Goal: Information Seeking & Learning: Find specific fact

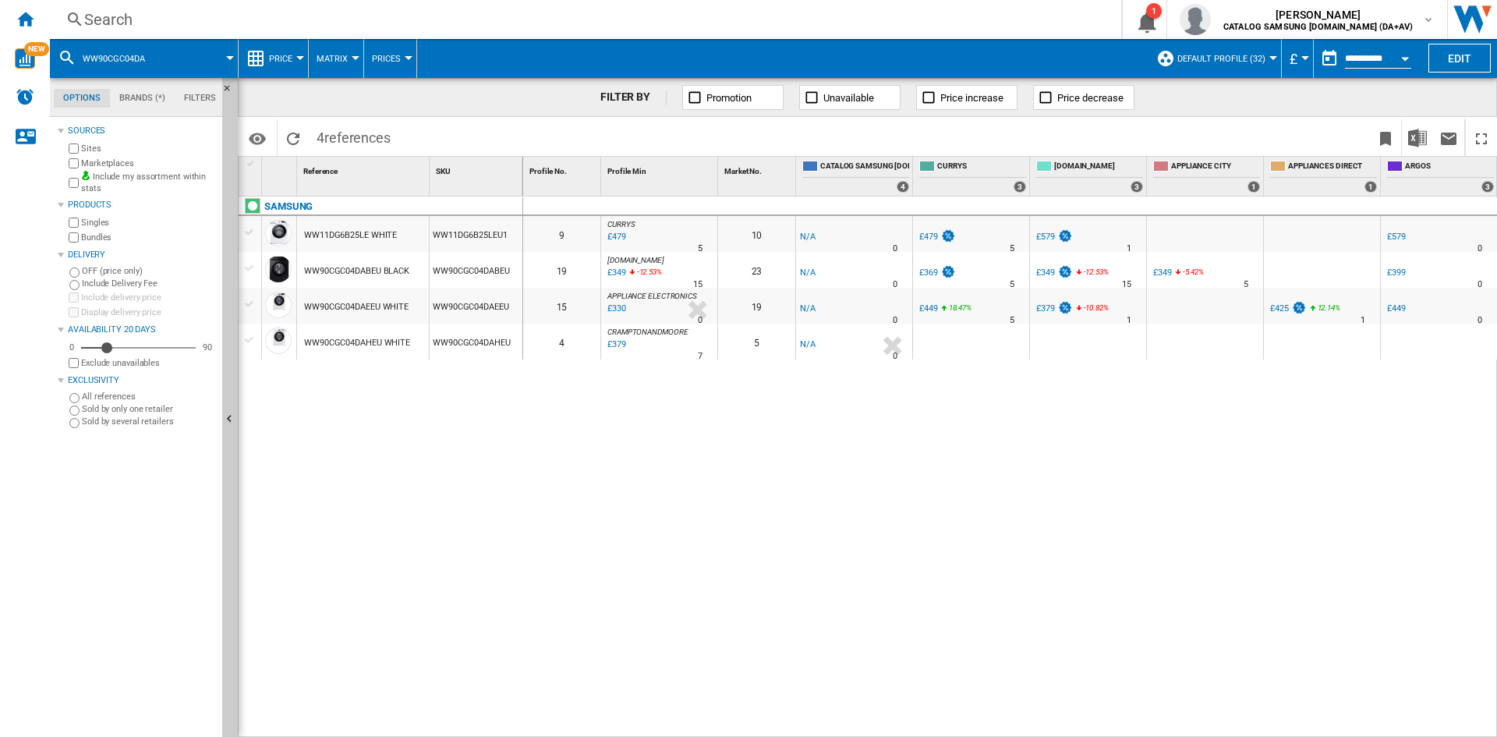
click at [115, 23] on div "Search" at bounding box center [582, 20] width 997 height 22
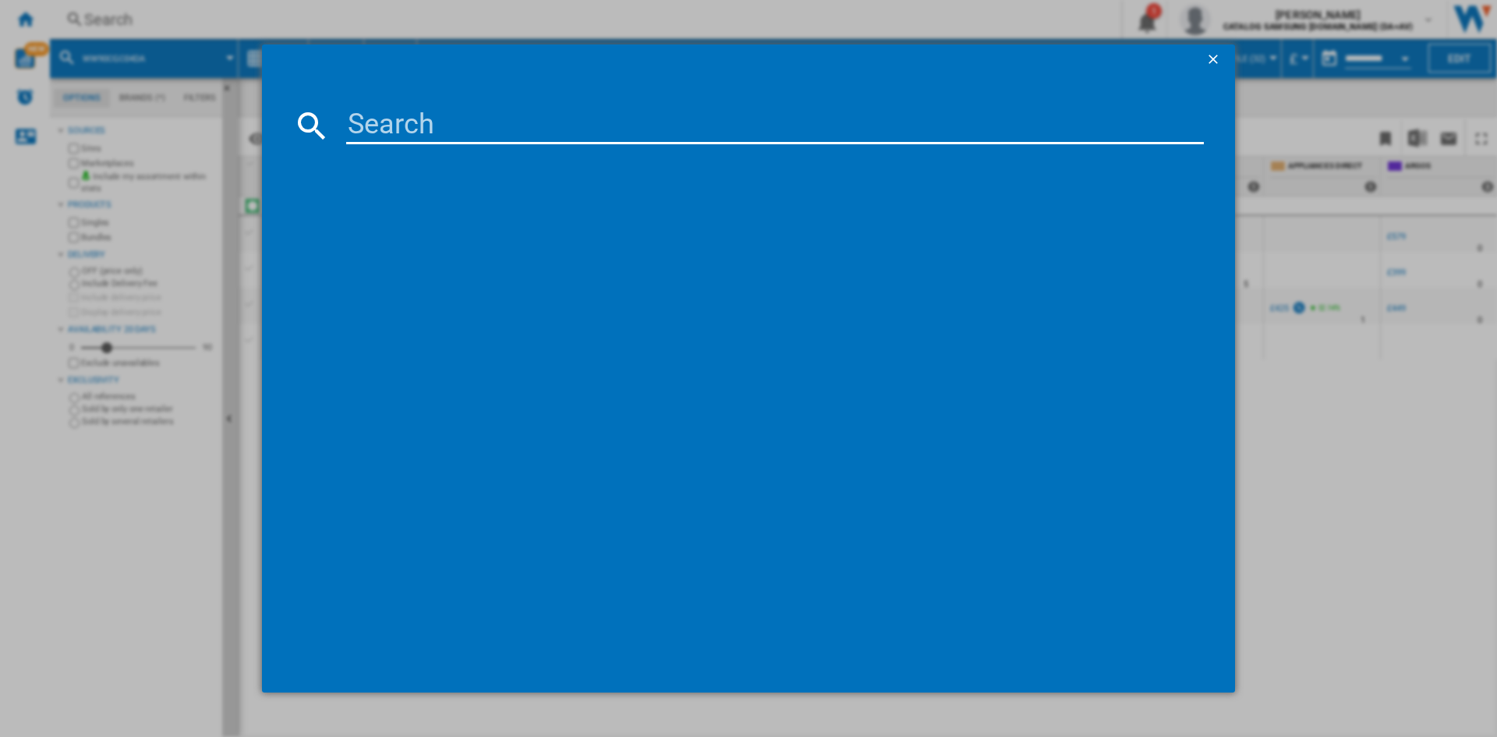
click at [385, 119] on input at bounding box center [775, 125] width 858 height 37
type input "ww11dg5"
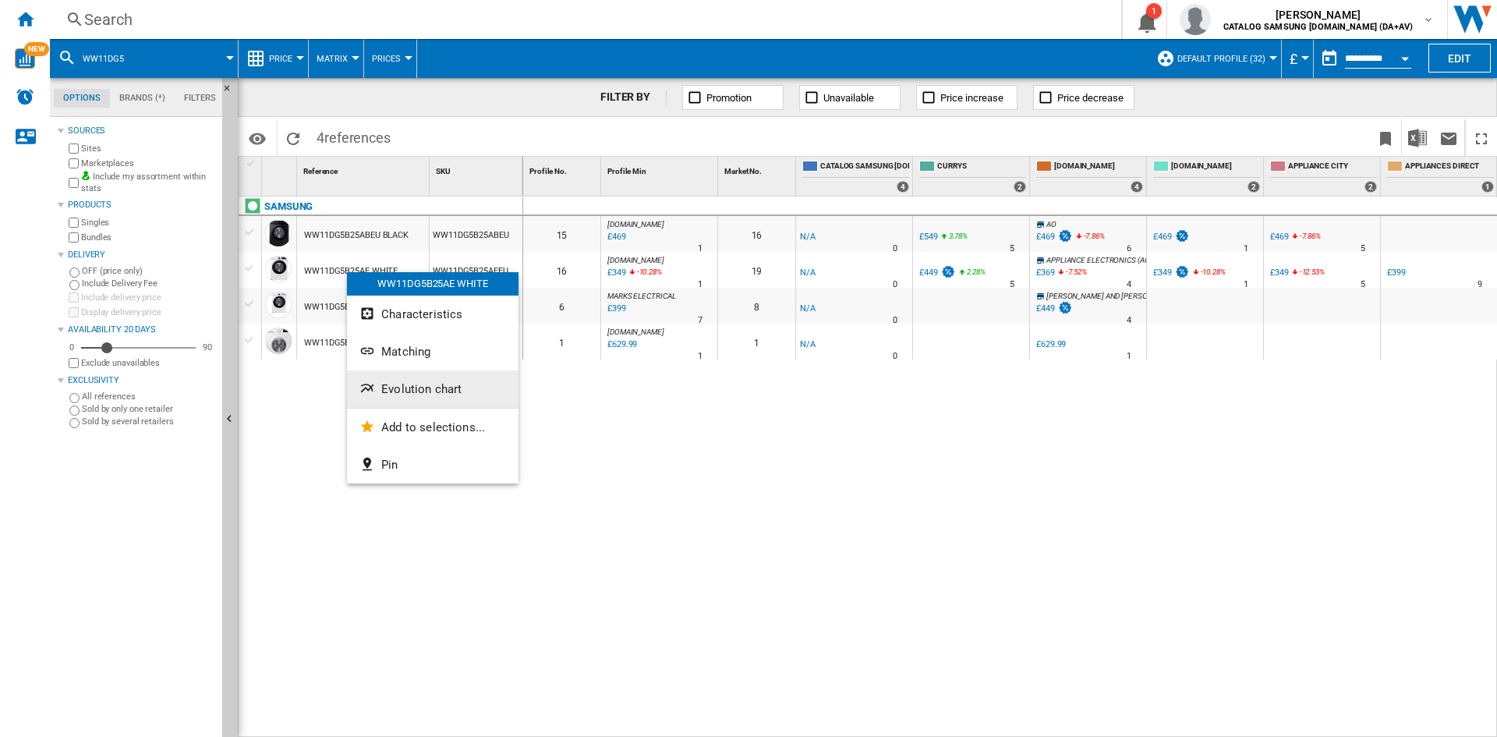
click at [405, 391] on span "Evolution chart" at bounding box center [421, 389] width 80 height 14
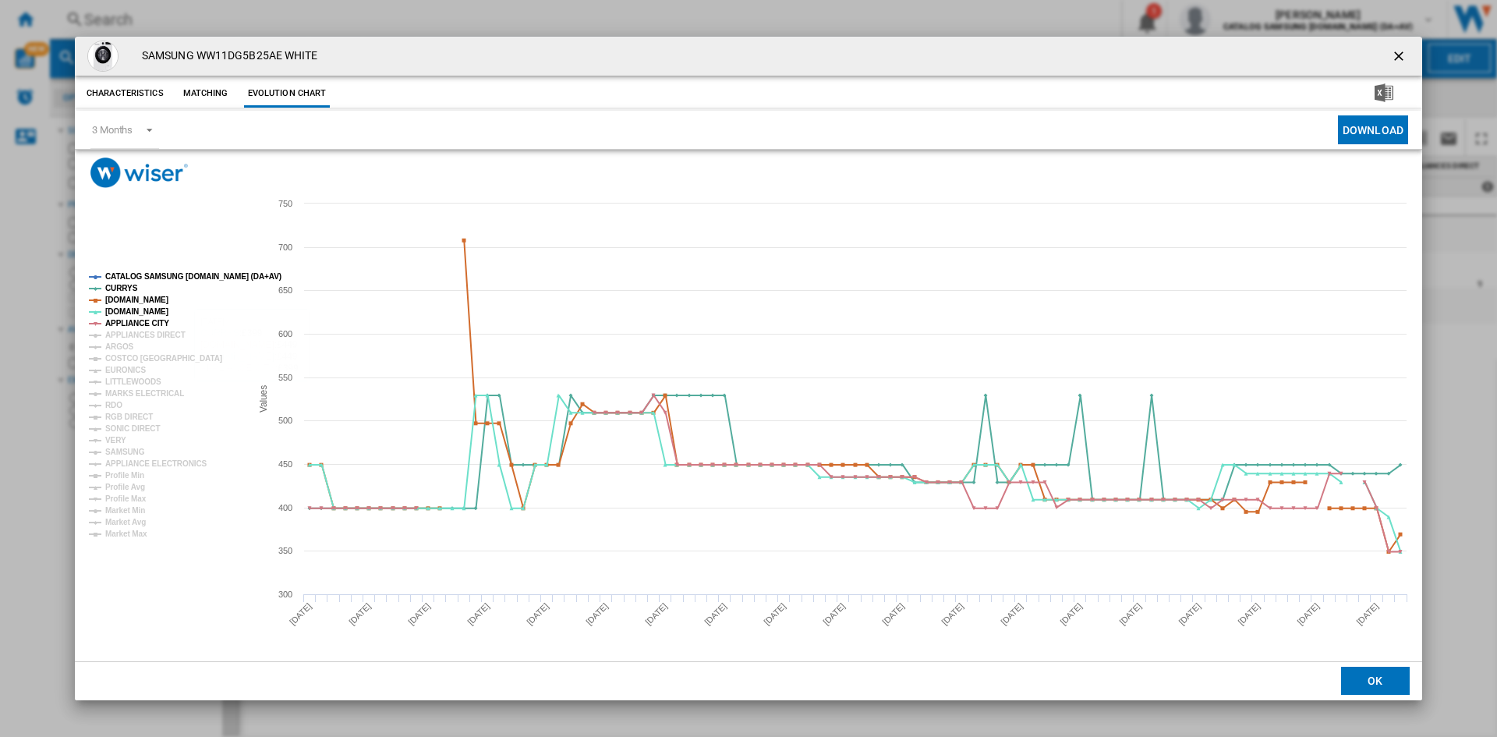
click at [160, 272] on tspan "CATALOG SAMSUNG [DOMAIN_NAME] (DA+AV)" at bounding box center [193, 276] width 176 height 9
click at [127, 337] on tspan "APPLIANCES DIRECT" at bounding box center [145, 335] width 80 height 9
click at [120, 348] on tspan "ARGOS" at bounding box center [119, 346] width 29 height 9
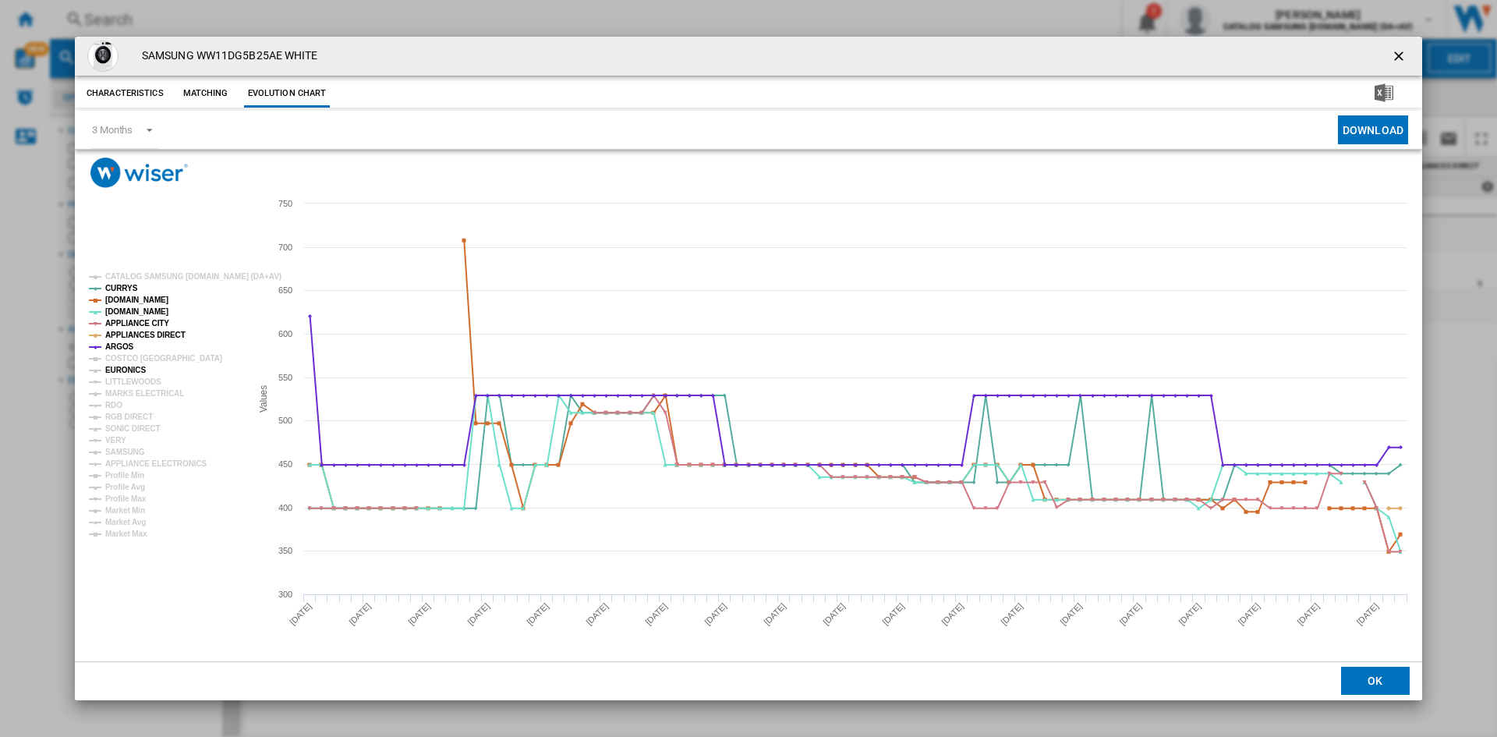
click at [122, 371] on tspan "EURONICS" at bounding box center [125, 370] width 41 height 9
click at [129, 358] on tspan "COSTCO [GEOGRAPHIC_DATA]" at bounding box center [163, 358] width 117 height 9
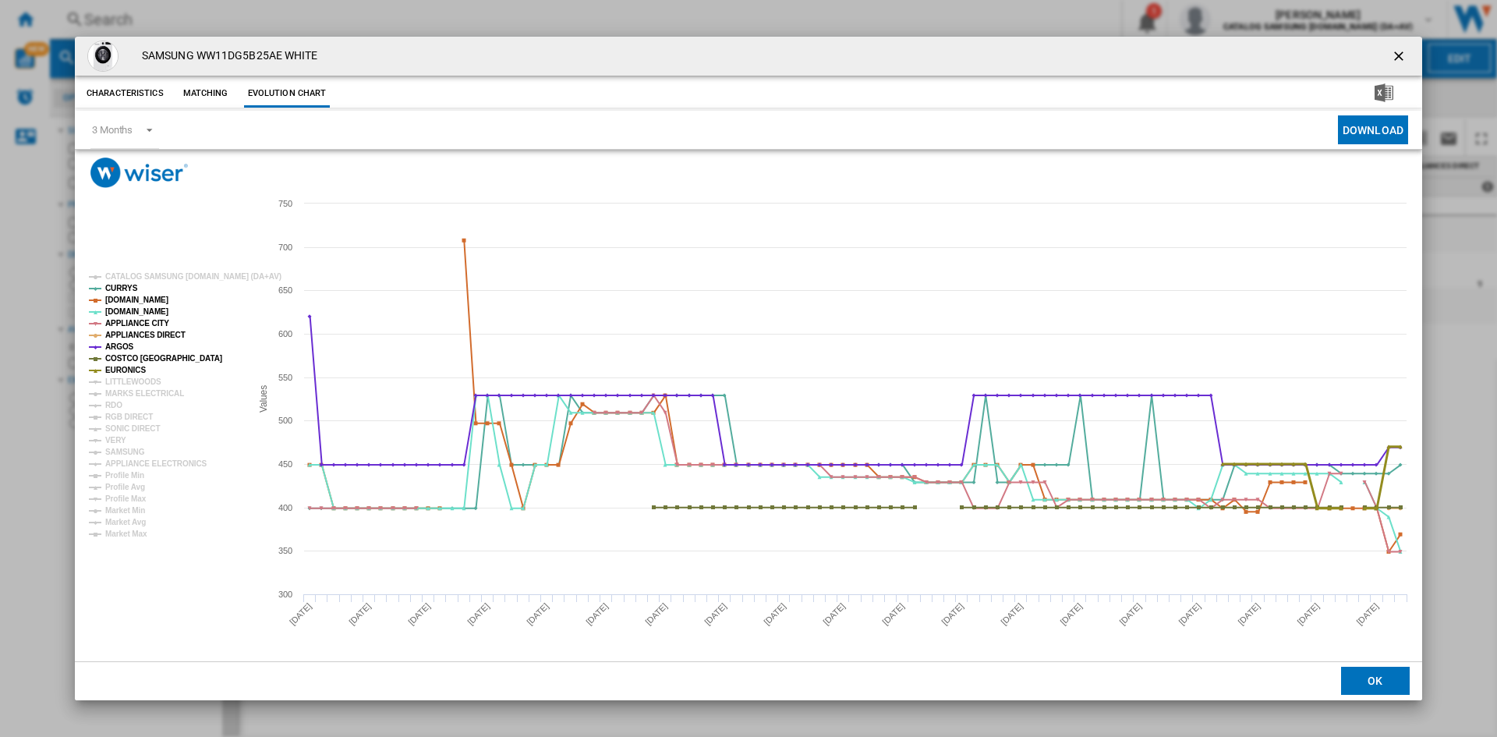
click at [125, 369] on tspan "EURONICS" at bounding box center [125, 370] width 41 height 9
click at [123, 392] on tspan "MARKS ELECTRICAL" at bounding box center [144, 393] width 79 height 9
click at [126, 370] on tspan "EURONICS" at bounding box center [125, 370] width 41 height 9
click at [115, 405] on tspan "RDO" at bounding box center [113, 405] width 17 height 9
click at [129, 416] on tspan "RGB DIRECT" at bounding box center [129, 417] width 48 height 9
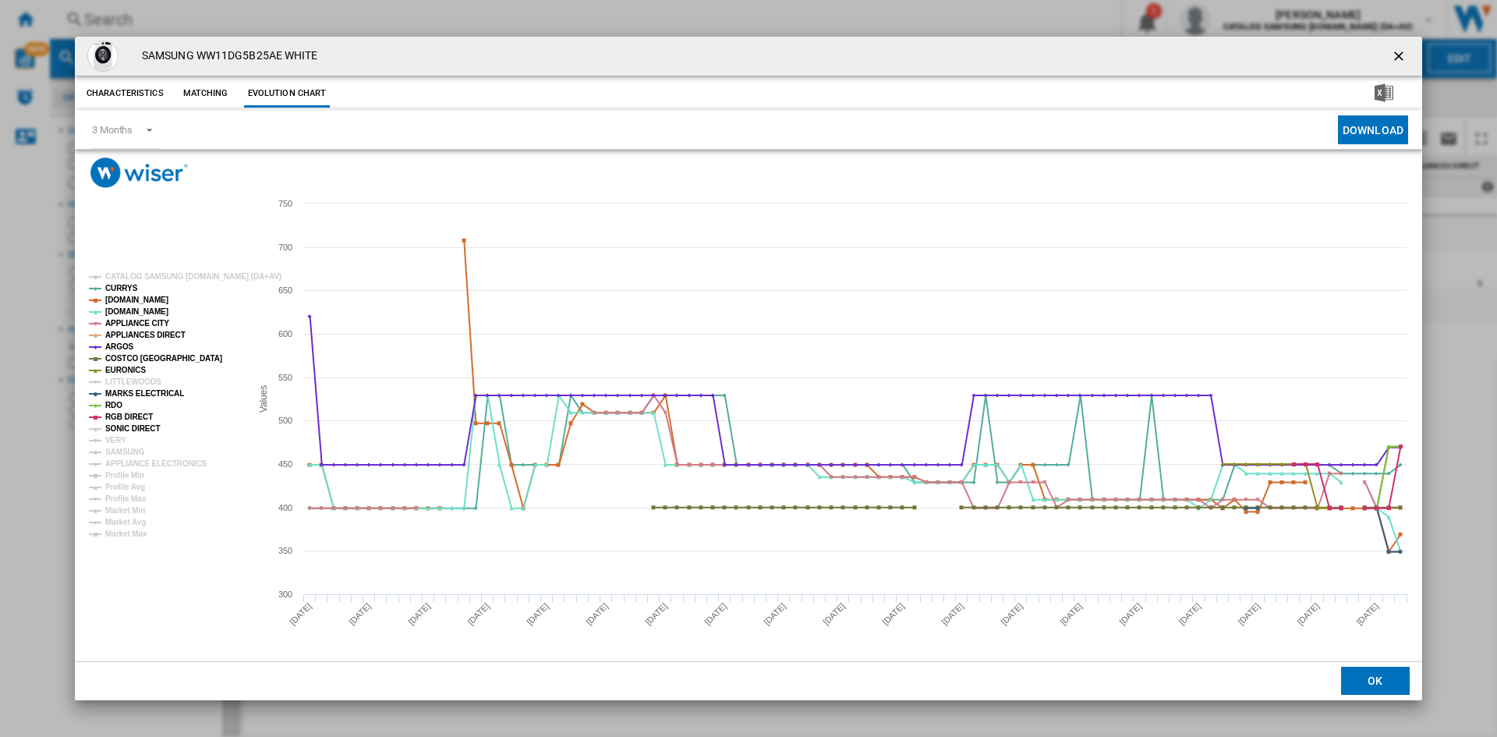
click at [130, 428] on tspan "SONIC DIRECT" at bounding box center [132, 428] width 55 height 9
click at [112, 437] on tspan "VERY" at bounding box center [115, 440] width 21 height 9
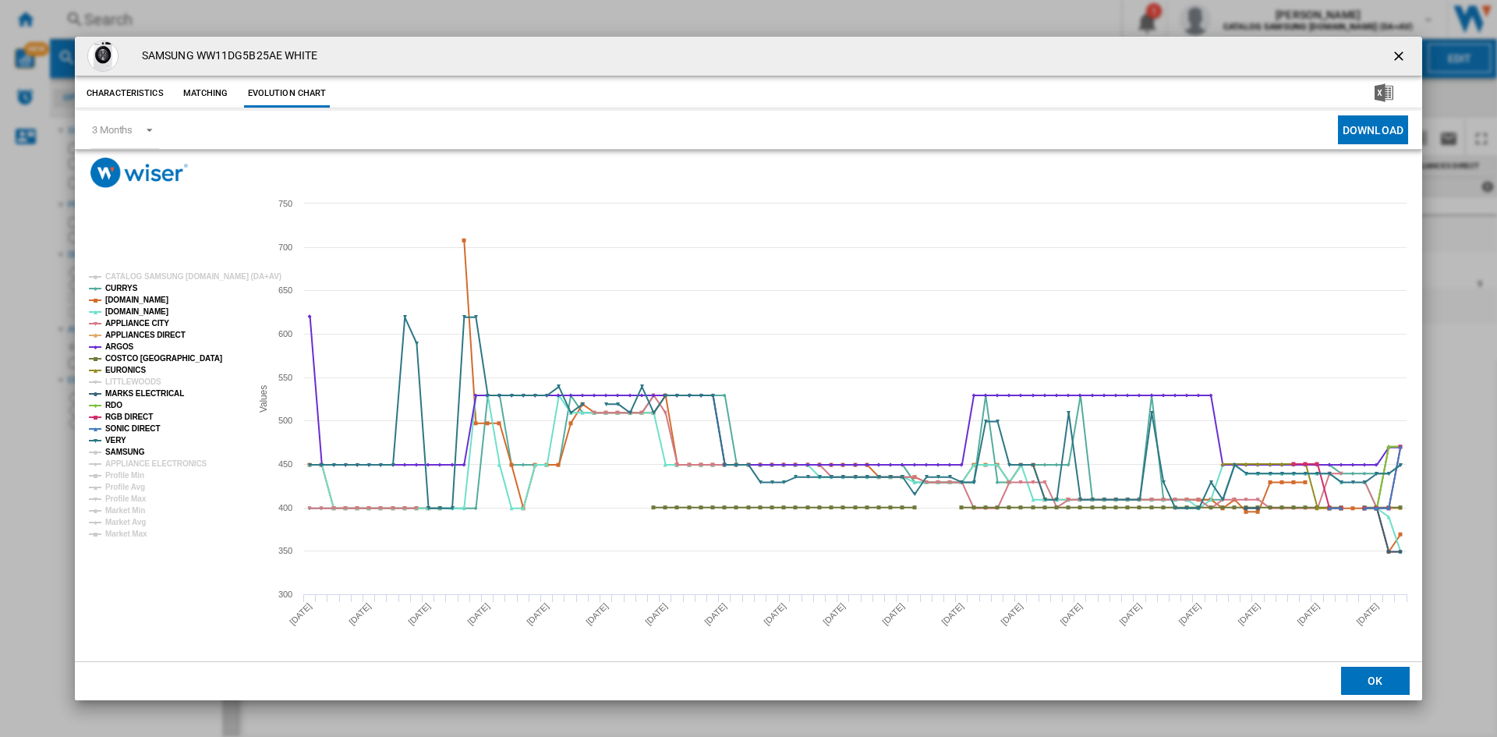
click at [129, 448] on tspan "SAMSUNG" at bounding box center [125, 452] width 40 height 9
click at [153, 462] on tspan "APPLIANCE ELECTRONICS" at bounding box center [156, 463] width 102 height 9
click at [1401, 51] on ng-md-icon "getI18NText('BUTTONS.CLOSE_DIALOG')" at bounding box center [1400, 57] width 19 height 19
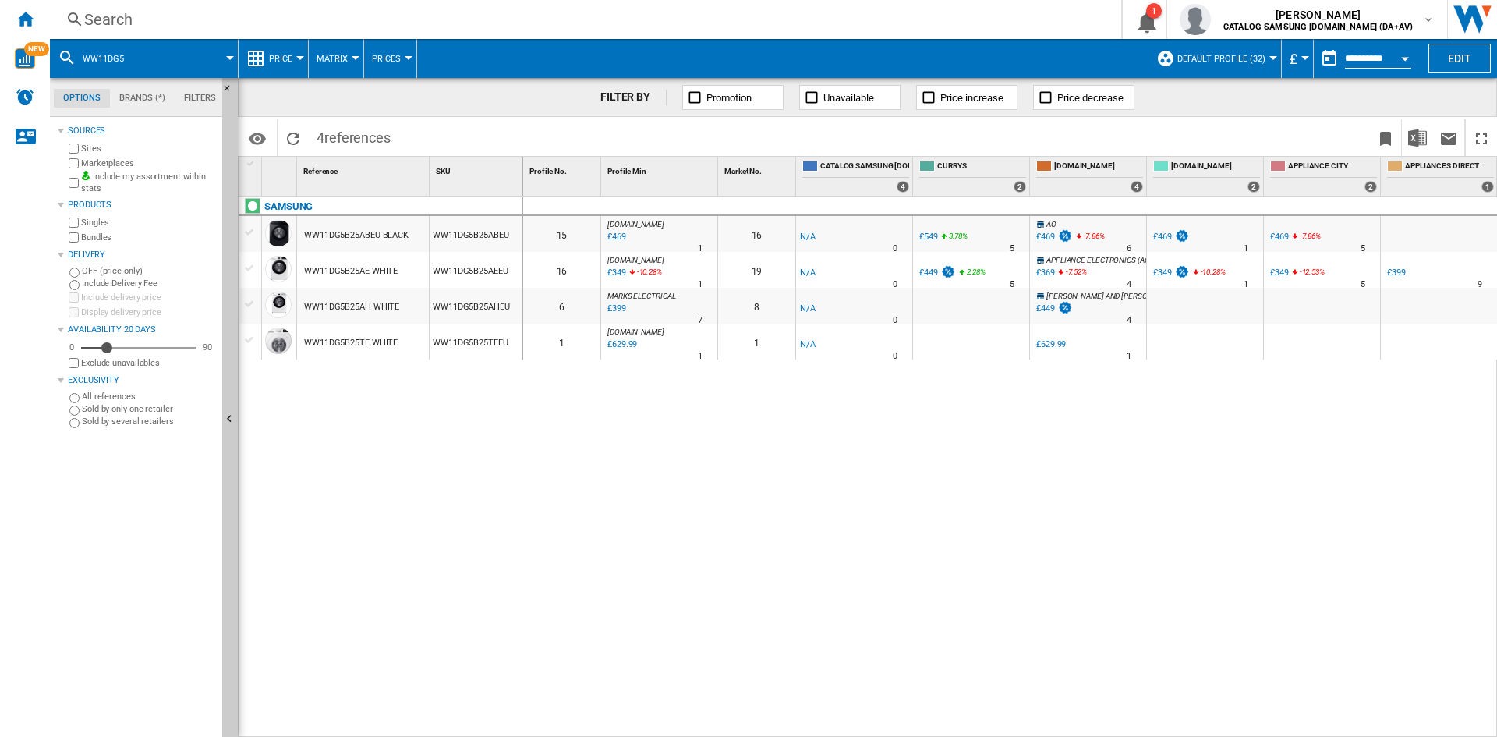
click at [1161, 271] on div "£349" at bounding box center [1162, 272] width 19 height 10
